Goal: Task Accomplishment & Management: Complete application form

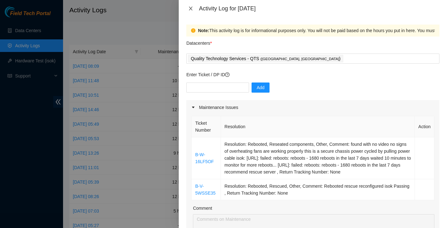
scroll to position [30, 0]
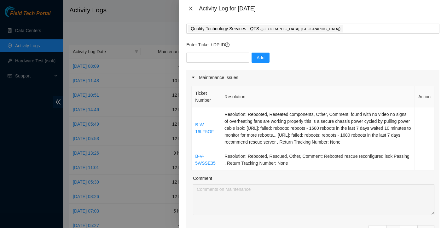
click at [191, 9] on icon "close" at bounding box center [190, 8] width 5 height 5
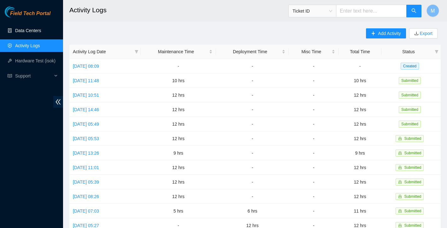
click at [33, 29] on link "Data Centers" at bounding box center [28, 30] width 26 height 5
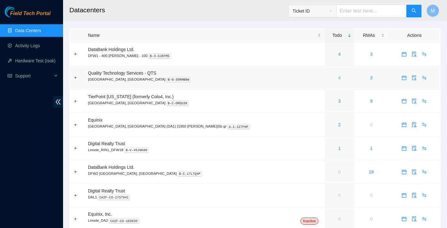
click at [338, 77] on link "4" at bounding box center [339, 77] width 3 height 5
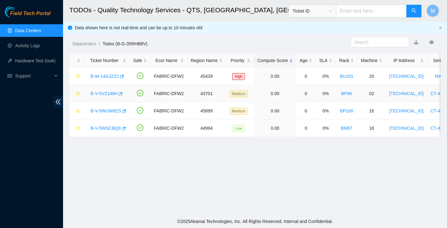
click at [116, 93] on link "B-V-5VZ148H" at bounding box center [103, 93] width 27 height 5
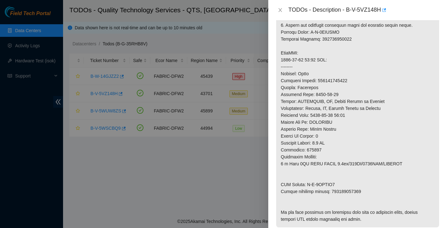
scroll to position [417, 0]
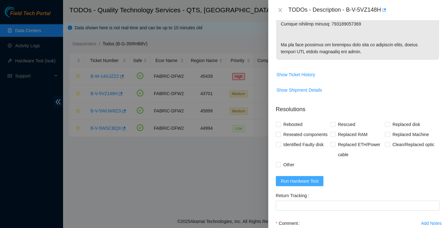
click at [297, 185] on span "Run Hardware Test" at bounding box center [300, 181] width 38 height 7
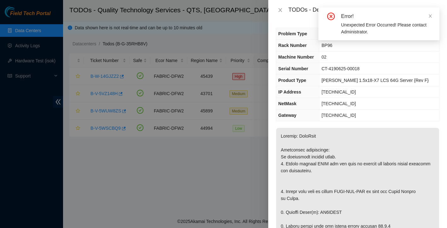
scroll to position [0, 0]
click at [429, 15] on icon "close" at bounding box center [429, 15] width 3 height 3
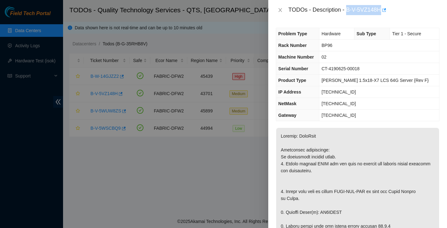
drag, startPoint x: 348, startPoint y: 11, endPoint x: 383, endPoint y: 12, distance: 35.3
click at [383, 12] on div "TODOs - Description - B-V-5VZ148H" at bounding box center [363, 10] width 151 height 10
copy div "B-V-5VZ148H"
click at [374, 11] on div "TODOs - Description - B-V-5VZ148H" at bounding box center [363, 10] width 151 height 10
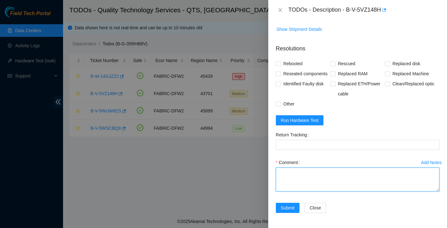
click at [304, 173] on textarea "Comment" at bounding box center [357, 180] width 163 height 24
type textarea "I"
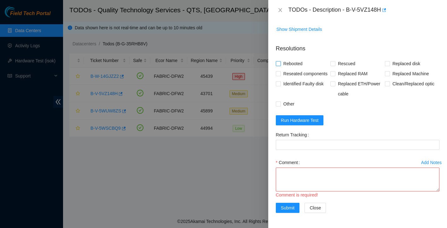
click at [277, 61] on input "Rebooted" at bounding box center [278, 63] width 4 height 4
checkbox input "true"
click at [329, 59] on div "Rebooted" at bounding box center [303, 64] width 54 height 10
click at [338, 59] on span "Rescued" at bounding box center [346, 64] width 22 height 10
click at [335, 61] on input "Rescued" at bounding box center [332, 63] width 4 height 4
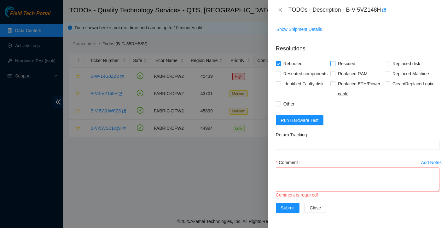
checkbox input "true"
click at [386, 61] on input "Replaced disk" at bounding box center [387, 63] width 4 height 4
checkbox input "true"
click at [306, 172] on textarea "Comment" at bounding box center [357, 180] width 163 height 24
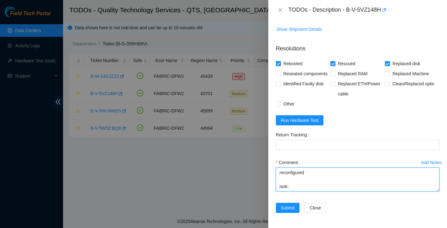
scroll to position [39, 0]
paste textarea "[TECHNICAL_ID]":{"passed":"ok"}}"
paste textarea "Ticket: B-V-5VZ148H New SN: Z1Z8MSS9 Bad SN: ZC1BDMCW Service Order: B-V-5VZRCP…"
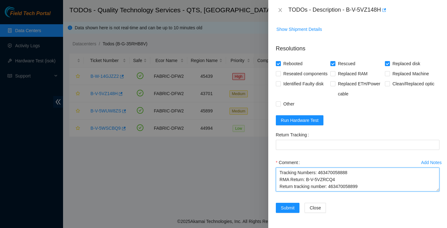
drag, startPoint x: 330, startPoint y: 186, endPoint x: 364, endPoint y: 187, distance: 35.0
click at [364, 187] on textarea "Replaced disk rescued reconfigured isok: [TECHNICAL_ID]":{"passed":"ok"}} Email…" at bounding box center [357, 180] width 163 height 24
type textarea "Replaced disk rescued reconfigured isok: [TECHNICAL_ID]":{"passed":"ok"}} Email…"
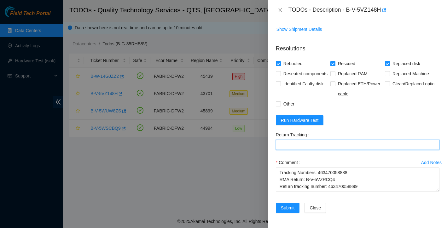
click at [336, 149] on Tracking "Return Tracking" at bounding box center [357, 145] width 163 height 10
paste Tracking "463470058899"
type Tracking "463470058899"
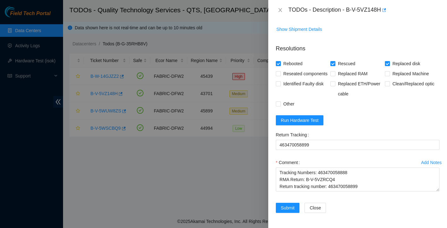
click at [300, 193] on div "Comment Replaced disk rescued reconfigured isok: [TECHNICAL_ID]":{"passed":"ok"…" at bounding box center [357, 177] width 163 height 38
click at [291, 203] on button "Submit" at bounding box center [288, 208] width 24 height 10
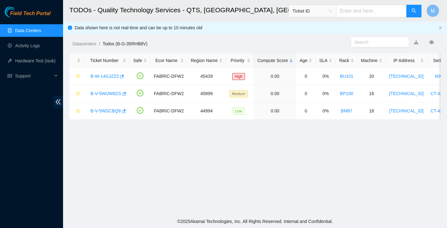
scroll to position [0, 0]
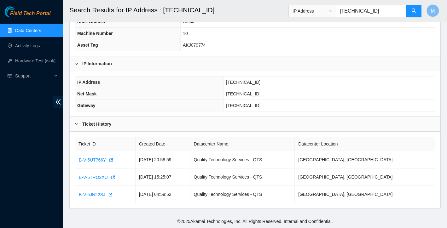
scroll to position [102, 0]
click at [39, 33] on link "Data Centers" at bounding box center [28, 30] width 26 height 5
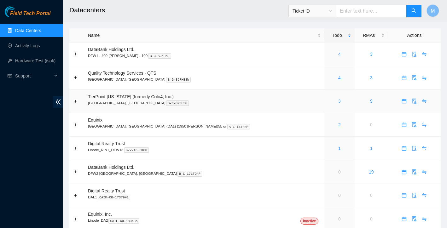
click at [338, 101] on link "3" at bounding box center [339, 101] width 3 height 5
